Goal: Transaction & Acquisition: Purchase product/service

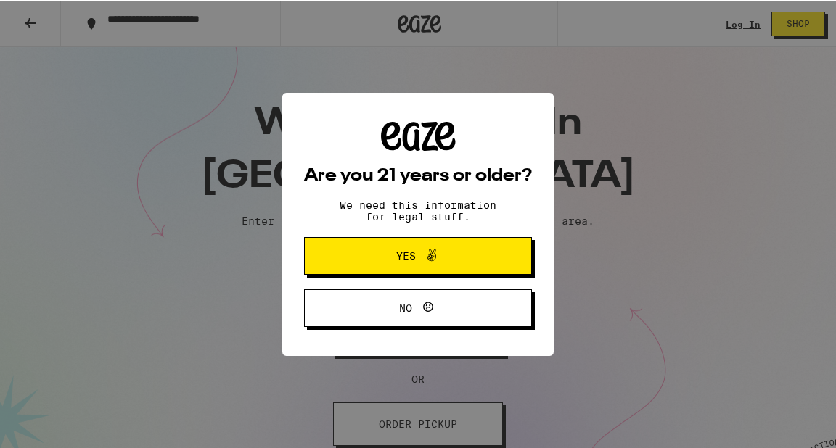
click at [509, 362] on div "Are you 21 years or older? We need this information for legal stuff. Yes No" at bounding box center [418, 224] width 836 height 448
click at [459, 253] on span "Yes" at bounding box center [418, 255] width 110 height 19
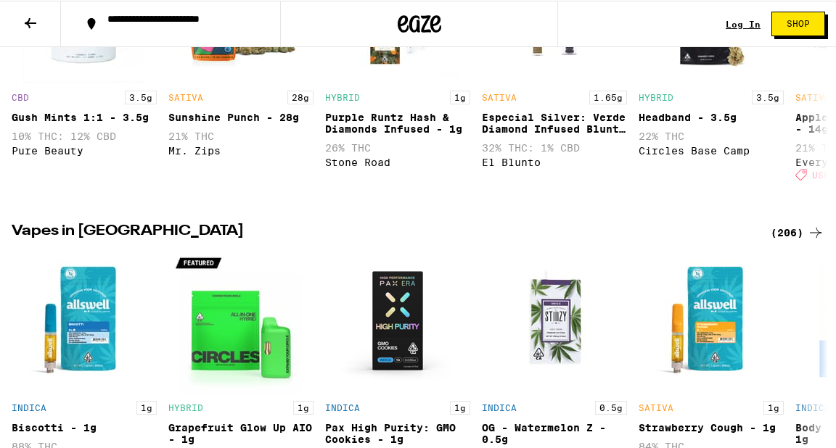
scroll to position [645, 0]
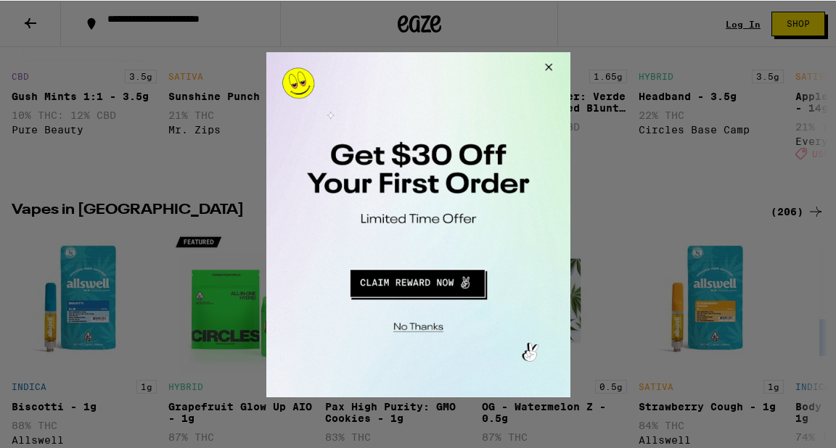
click at [470, 278] on button "Redirect to URL" at bounding box center [416, 280] width 253 height 35
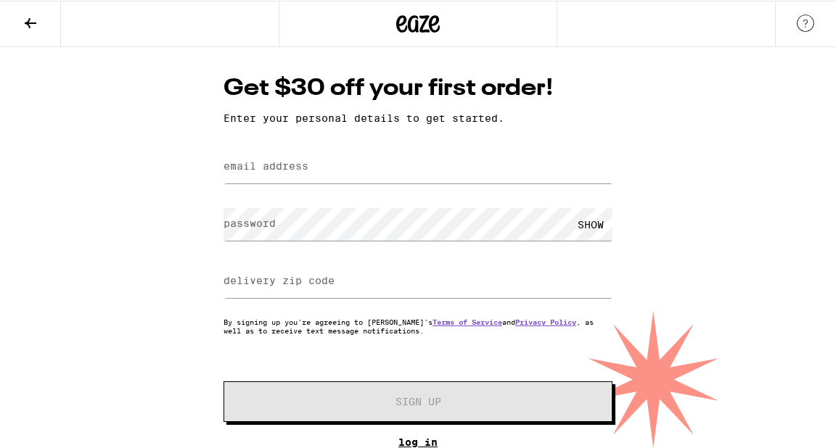
scroll to position [16, 0]
click at [417, 442] on link "Log In" at bounding box center [418, 442] width 389 height 12
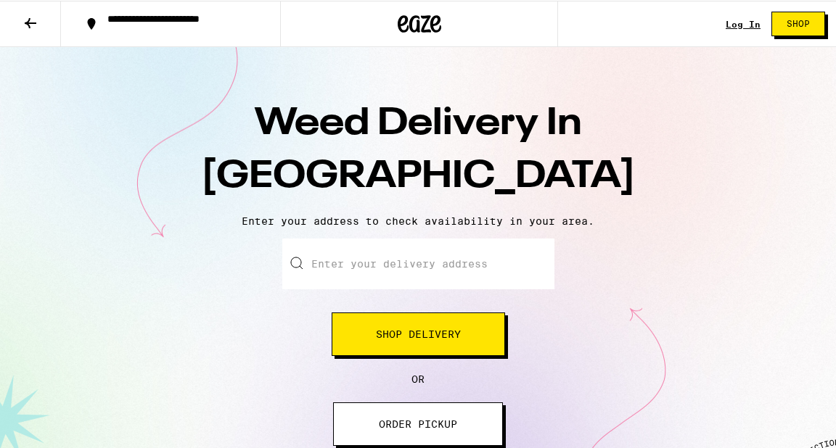
click at [804, 20] on span "Shop" at bounding box center [798, 23] width 23 height 9
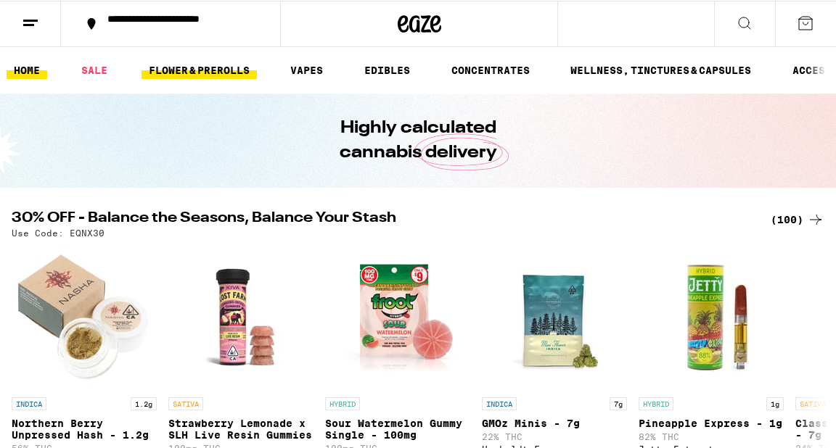
click at [208, 67] on link "FLOWER & PREROLLS" at bounding box center [199, 69] width 115 height 17
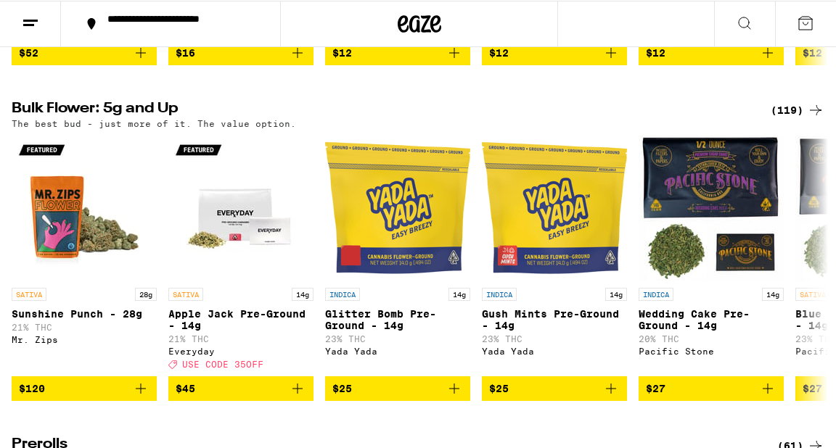
scroll to position [423, 0]
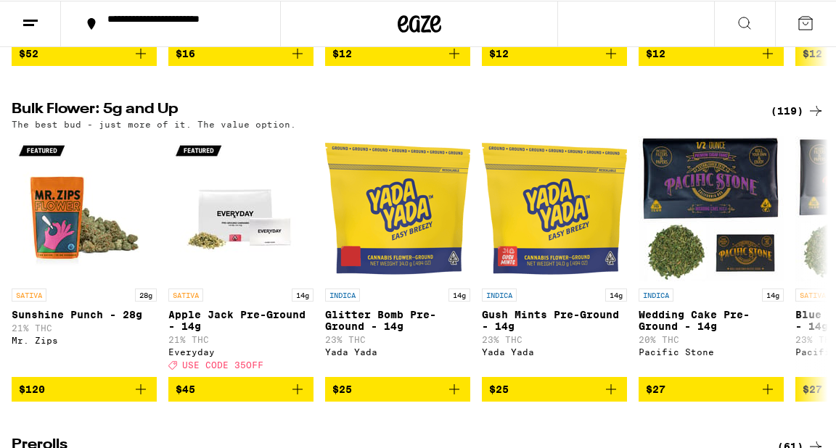
click at [795, 116] on div "(119)" at bounding box center [798, 110] width 54 height 17
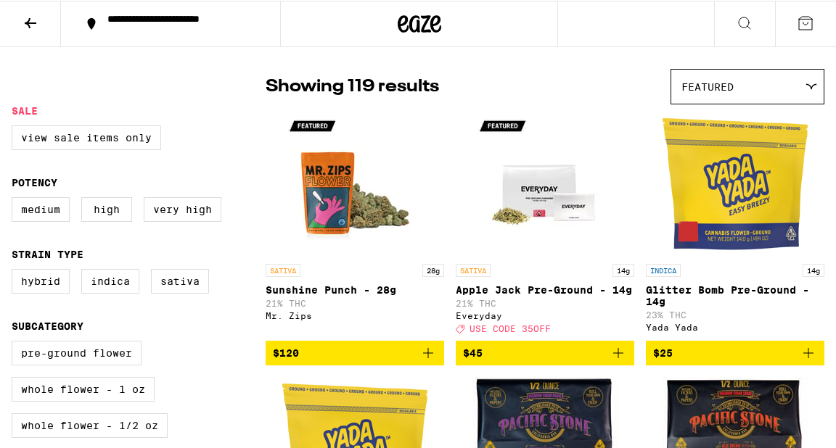
scroll to position [174, 0]
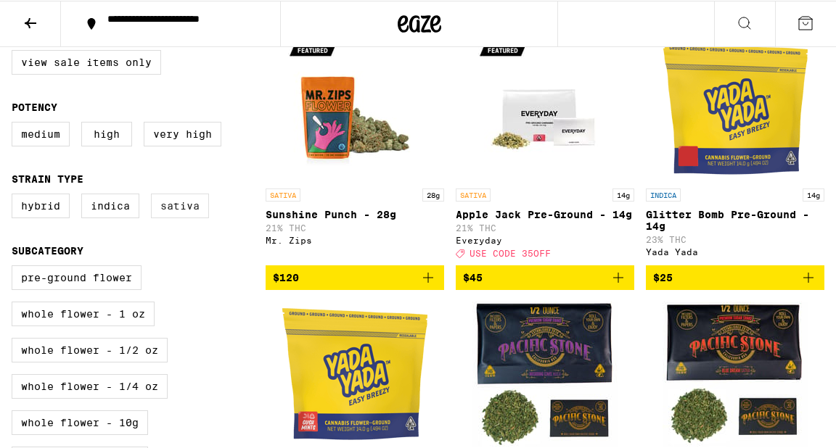
click at [194, 209] on label "Sativa" at bounding box center [180, 205] width 58 height 25
click at [15, 196] on input "Sativa" at bounding box center [15, 195] width 1 height 1
checkbox input "true"
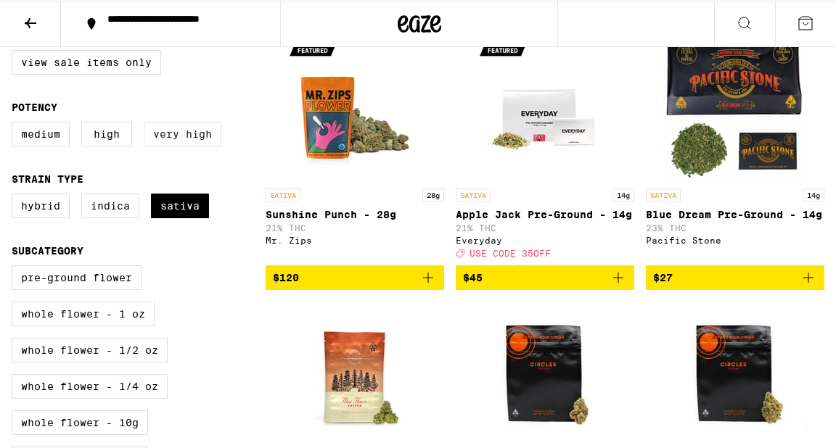
click at [180, 131] on label "Very High" at bounding box center [183, 133] width 78 height 25
click at [15, 124] on input "Very High" at bounding box center [15, 123] width 1 height 1
checkbox input "true"
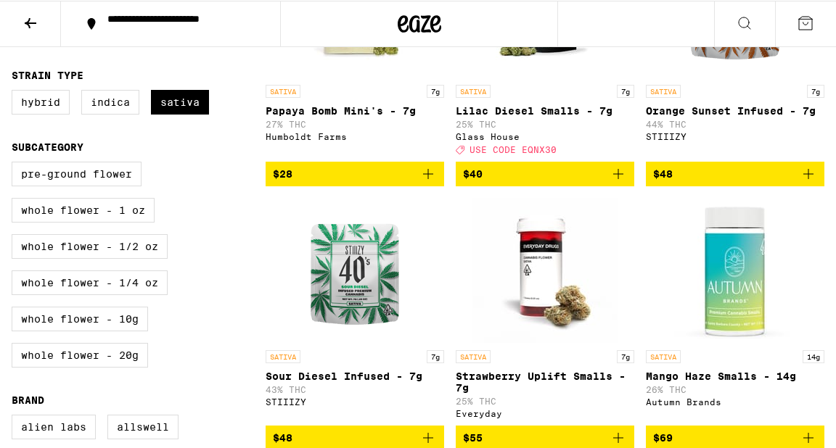
scroll to position [282, 0]
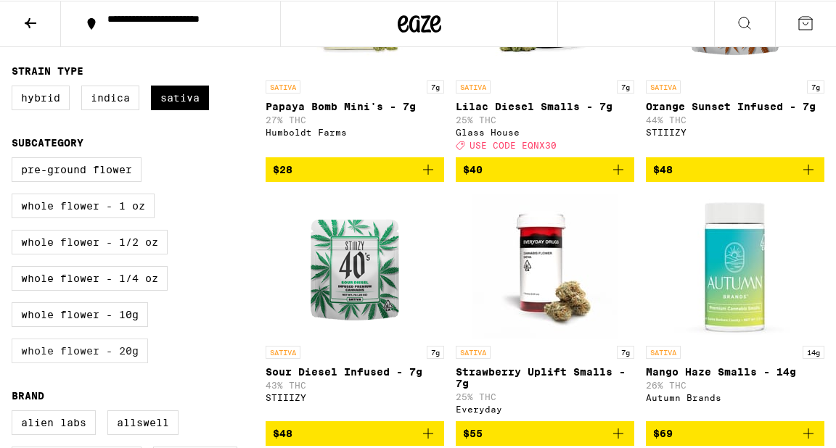
click at [117, 359] on label "Whole Flower - 20g" at bounding box center [80, 350] width 136 height 25
click at [15, 160] on input "Whole Flower - 20g" at bounding box center [15, 159] width 1 height 1
checkbox input "true"
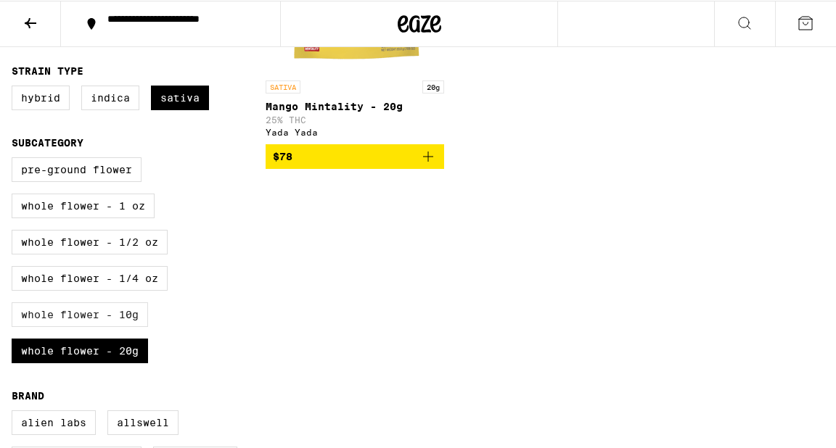
click at [110, 327] on label "Whole Flower - 10g" at bounding box center [80, 314] width 136 height 25
click at [15, 160] on input "Whole Flower - 10g" at bounding box center [15, 159] width 1 height 1
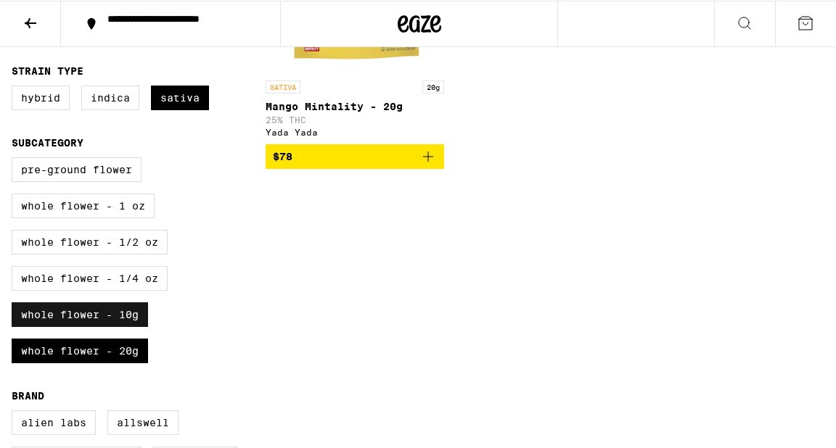
click at [104, 326] on label "Whole Flower - 10g" at bounding box center [80, 314] width 136 height 25
click at [15, 160] on input "Whole Flower - 10g" at bounding box center [15, 159] width 1 height 1
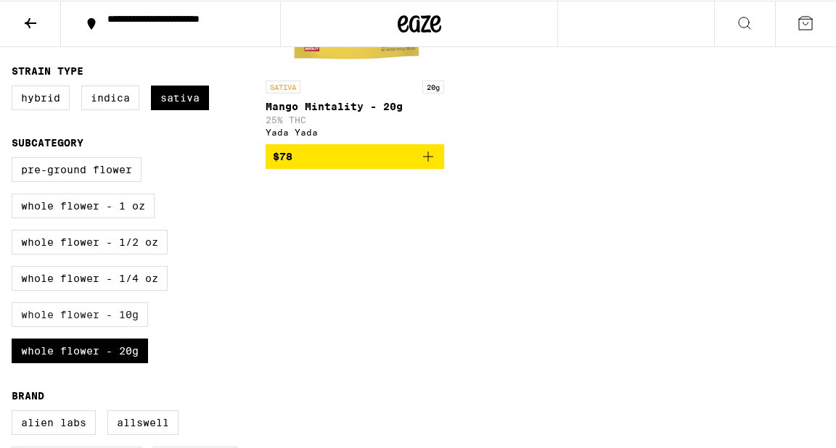
click at [99, 321] on label "Whole Flower - 10g" at bounding box center [80, 314] width 136 height 25
click at [15, 160] on input "Whole Flower - 10g" at bounding box center [15, 159] width 1 height 1
checkbox input "true"
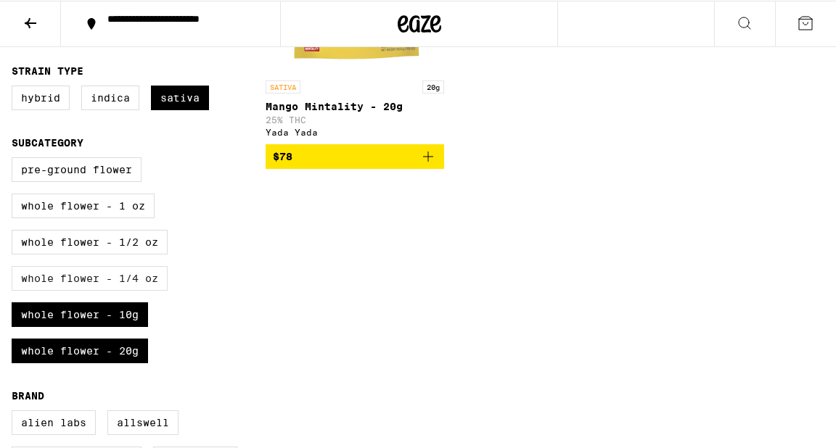
click at [99, 288] on label "Whole Flower - 1/4 oz" at bounding box center [90, 278] width 156 height 25
click at [15, 160] on input "Whole Flower - 1/4 oz" at bounding box center [15, 159] width 1 height 1
checkbox input "true"
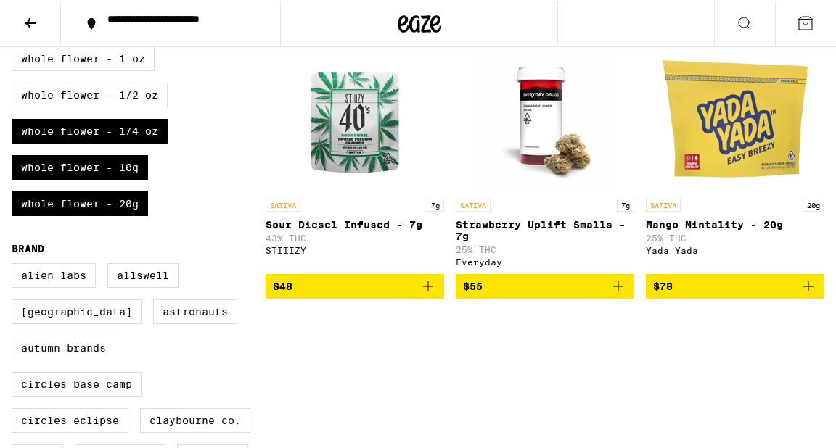
scroll to position [405, 0]
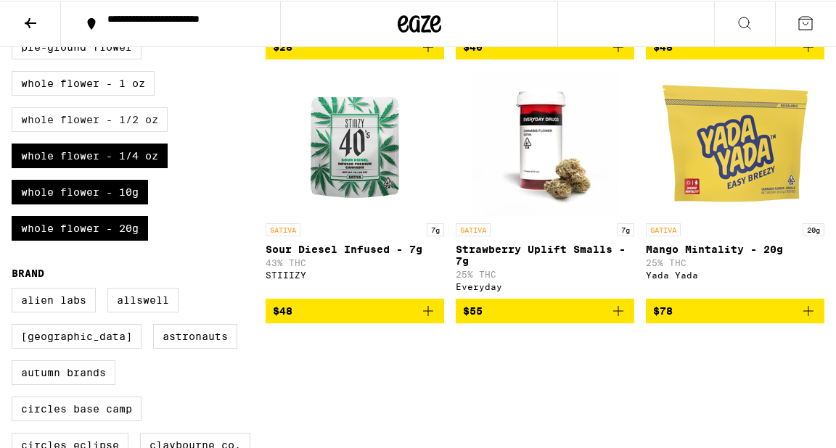
click at [122, 120] on label "Whole Flower - 1/2 oz" at bounding box center [90, 119] width 156 height 25
click at [15, 37] on input "Whole Flower - 1/2 oz" at bounding box center [15, 36] width 1 height 1
checkbox input "true"
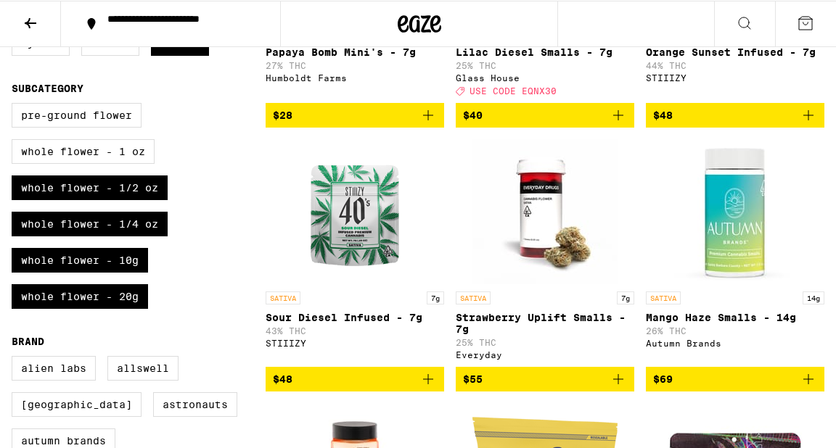
scroll to position [343, 0]
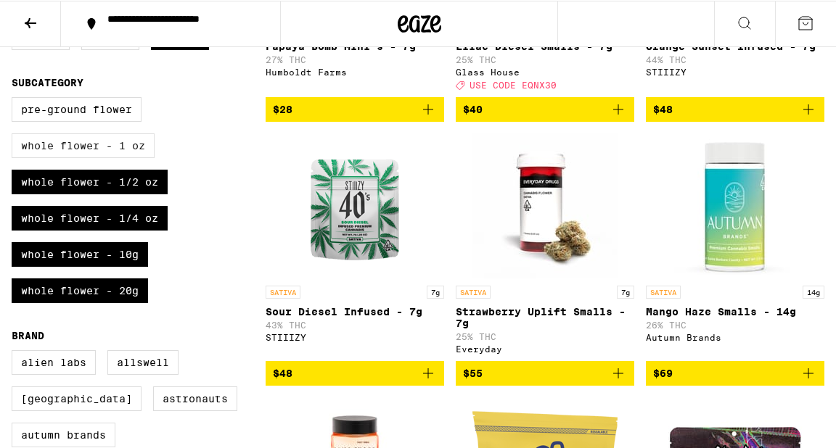
click at [134, 149] on label "Whole Flower - 1 oz" at bounding box center [83, 145] width 143 height 25
click at [15, 99] on input "Whole Flower - 1 oz" at bounding box center [15, 99] width 1 height 1
checkbox input "true"
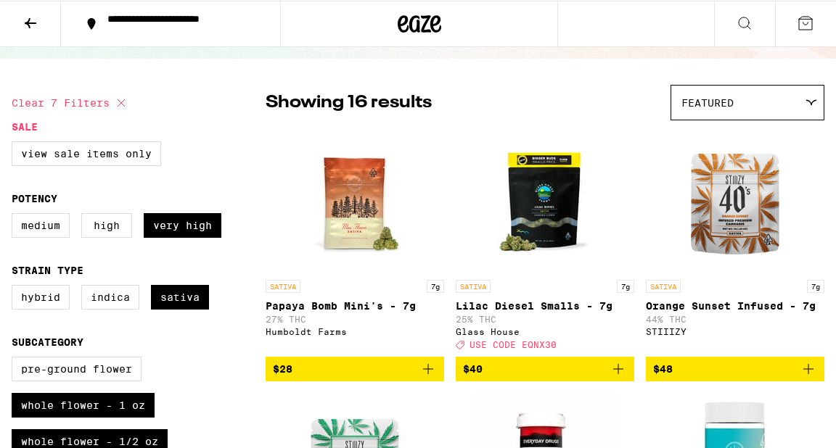
scroll to position [88, 0]
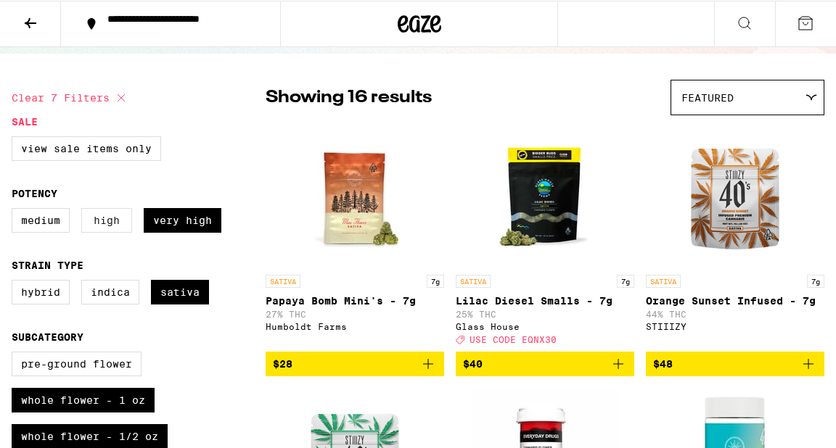
click at [119, 224] on label "High" at bounding box center [106, 220] width 51 height 25
click at [15, 210] on input "High" at bounding box center [15, 210] width 1 height 1
checkbox input "true"
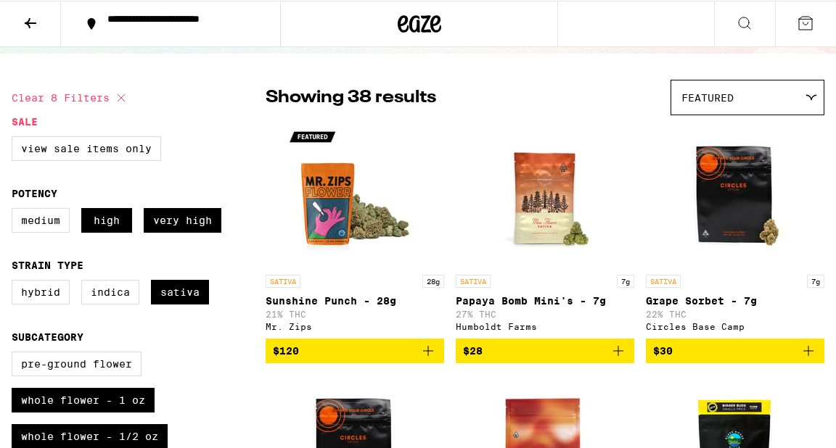
scroll to position [86, 0]
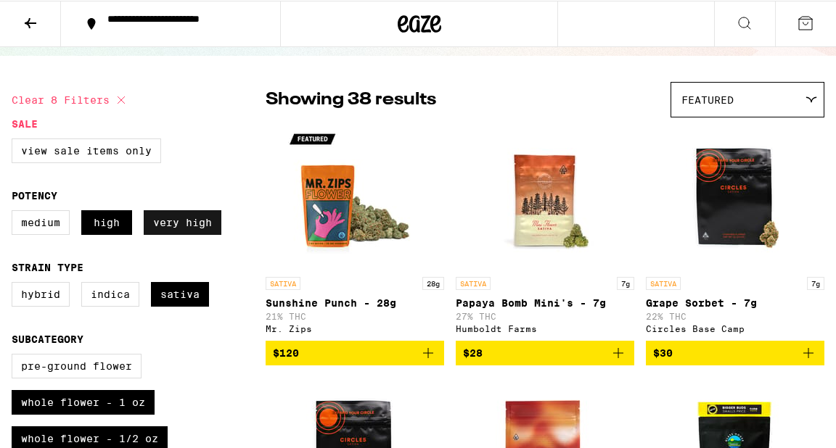
click at [211, 228] on label "Very High" at bounding box center [183, 222] width 78 height 25
click at [15, 213] on input "Very High" at bounding box center [15, 212] width 1 height 1
checkbox input "false"
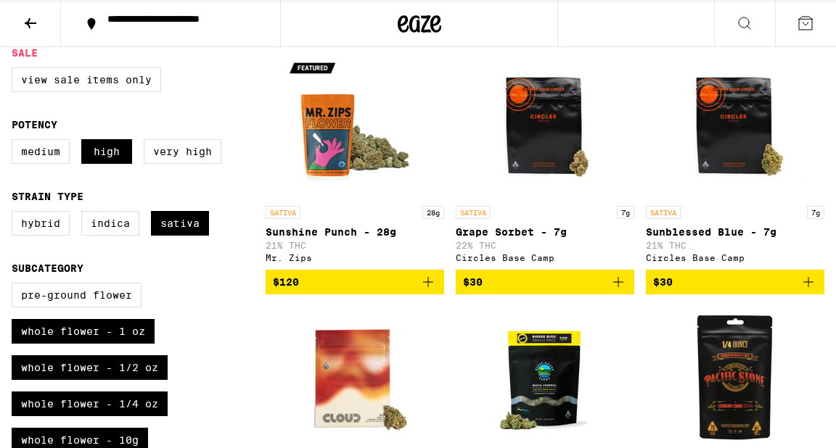
scroll to position [157, 0]
click at [39, 224] on label "Hybrid" at bounding box center [41, 222] width 58 height 25
click at [15, 213] on input "Hybrid" at bounding box center [15, 213] width 1 height 1
checkbox input "true"
click at [165, 226] on label "Sativa" at bounding box center [180, 222] width 58 height 25
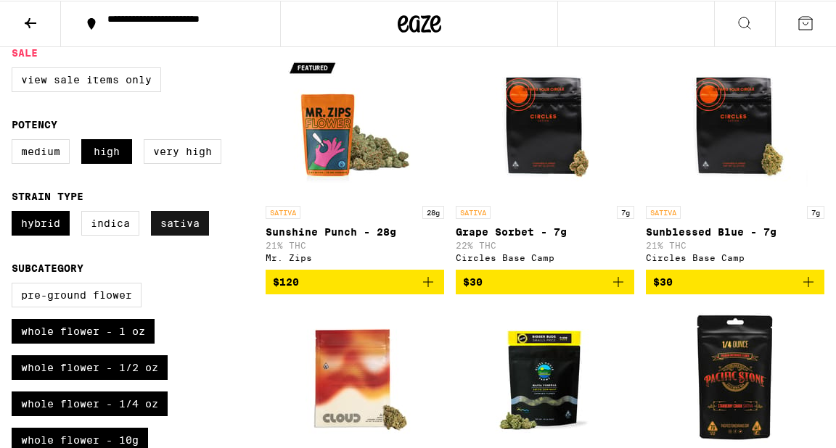
click at [15, 213] on input "Sativa" at bounding box center [15, 213] width 1 height 1
checkbox input "false"
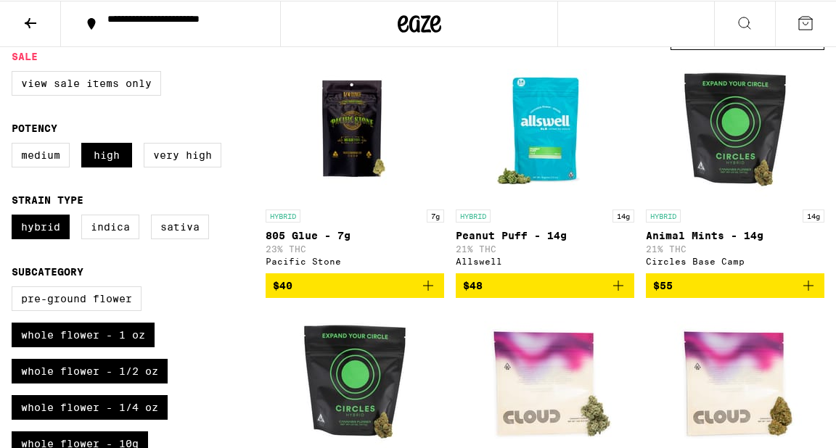
scroll to position [93, 0]
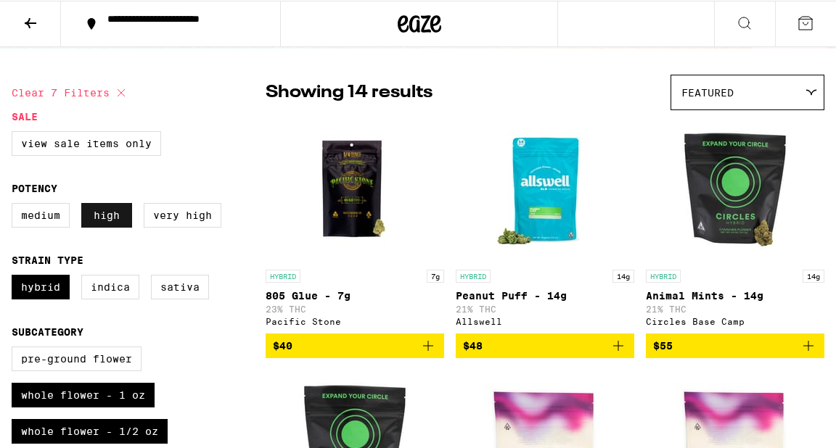
click at [104, 223] on label "High" at bounding box center [106, 214] width 51 height 25
click at [15, 205] on input "High" at bounding box center [15, 205] width 1 height 1
checkbox input "false"
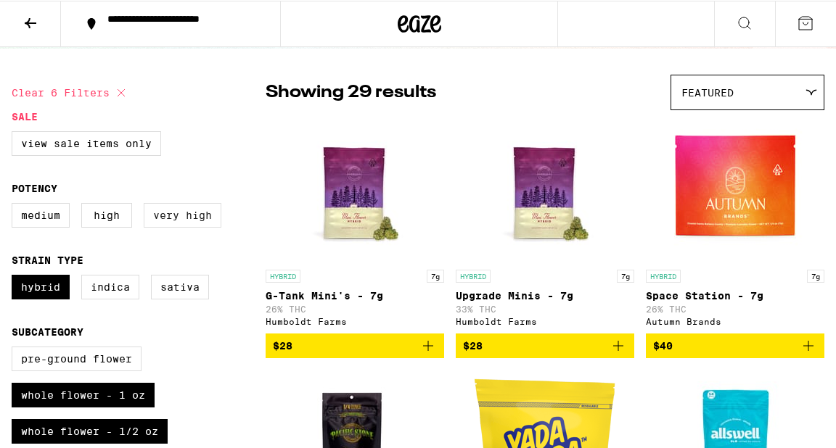
click at [166, 213] on label "Very High" at bounding box center [183, 214] width 78 height 25
click at [15, 205] on input "Very High" at bounding box center [15, 205] width 1 height 1
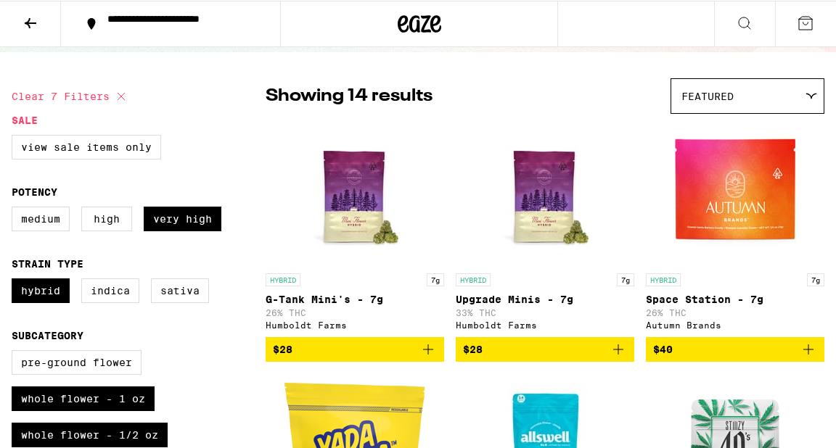
scroll to position [71, 0]
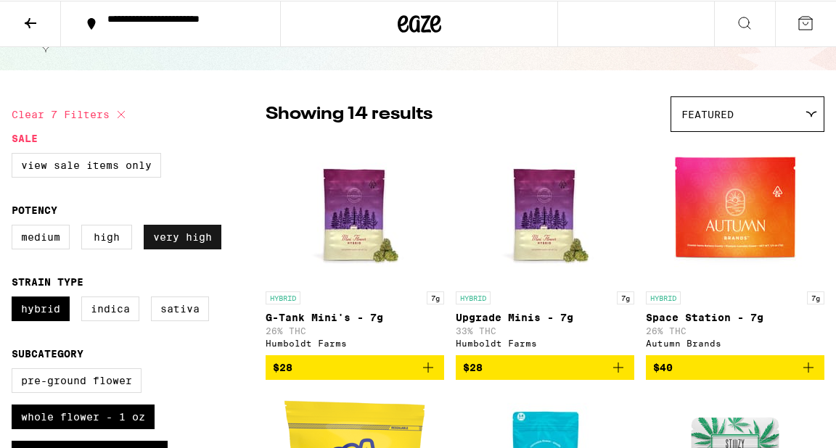
click at [176, 234] on label "Very High" at bounding box center [183, 236] width 78 height 25
click at [15, 227] on input "Very High" at bounding box center [15, 226] width 1 height 1
checkbox input "false"
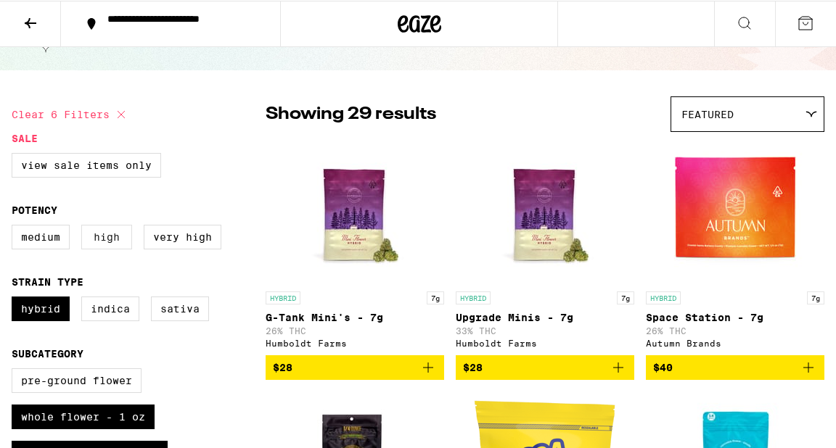
click at [122, 241] on label "High" at bounding box center [106, 236] width 51 height 25
click at [15, 227] on input "High" at bounding box center [15, 226] width 1 height 1
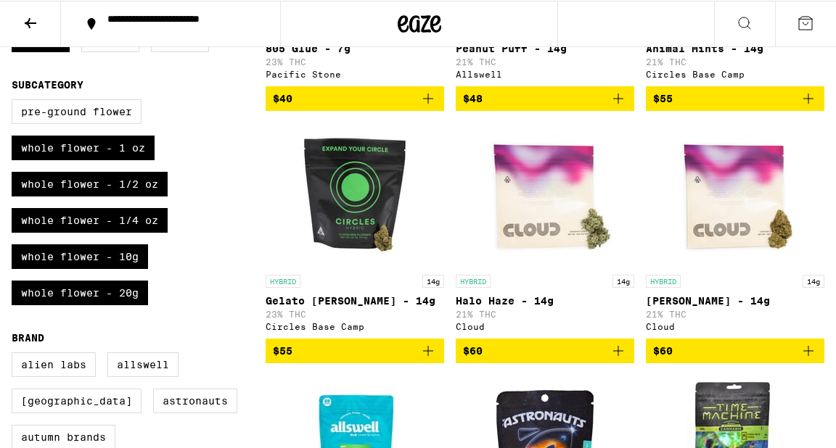
scroll to position [342, 0]
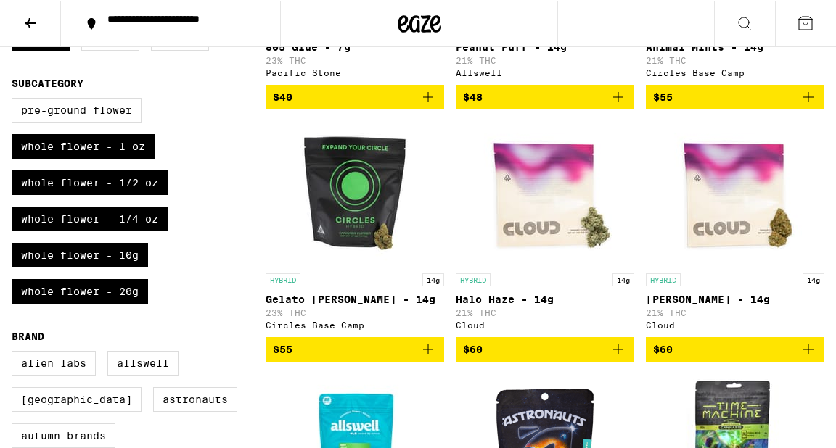
click at [426, 358] on icon "Add to bag" at bounding box center [427, 348] width 17 height 17
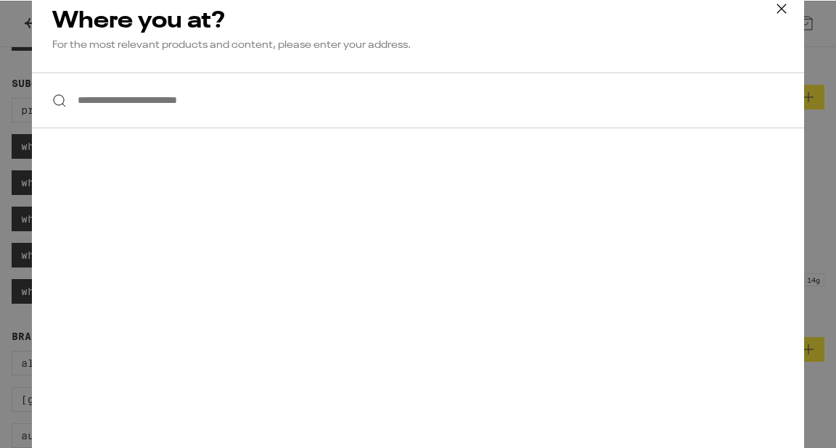
checkbox input "false"
